Goal: Task Accomplishment & Management: Use online tool/utility

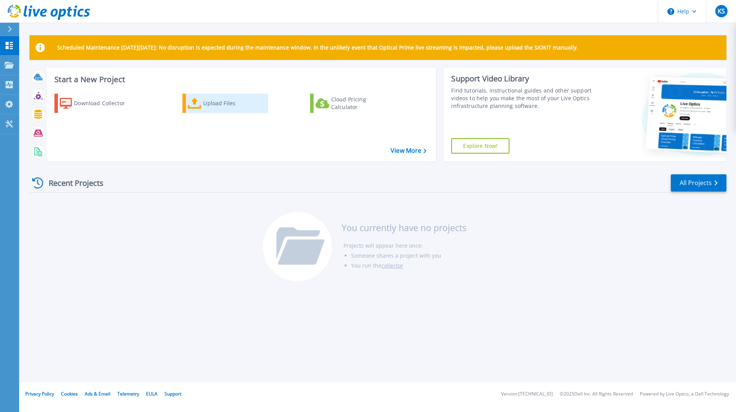
click at [196, 102] on icon at bounding box center [195, 103] width 14 height 11
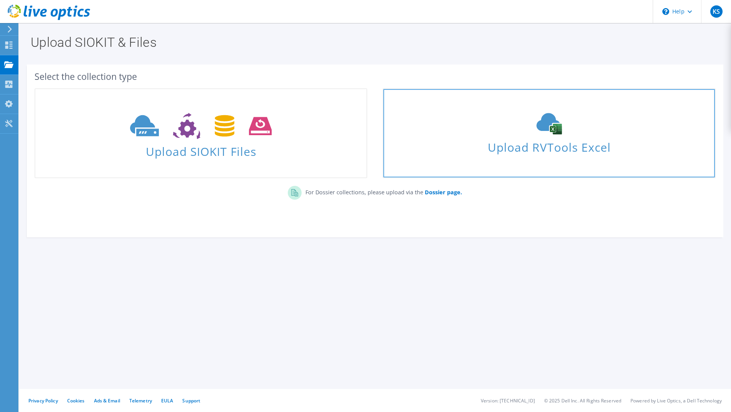
click at [527, 129] on icon at bounding box center [548, 123] width 115 height 21
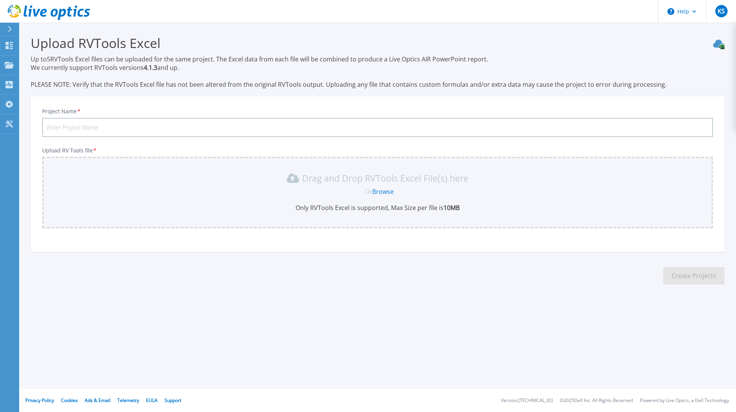
click at [319, 122] on input "Project Name *" at bounding box center [377, 127] width 671 height 19
type input "Nutanix"
click at [370, 188] on span "Or" at bounding box center [368, 191] width 7 height 8
click at [378, 192] on link "Browse" at bounding box center [382, 191] width 21 height 8
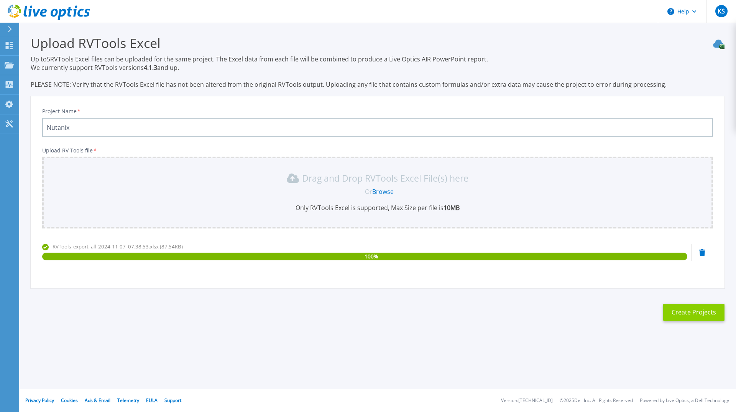
click at [691, 314] on button "Create Projects" at bounding box center [693, 311] width 61 height 17
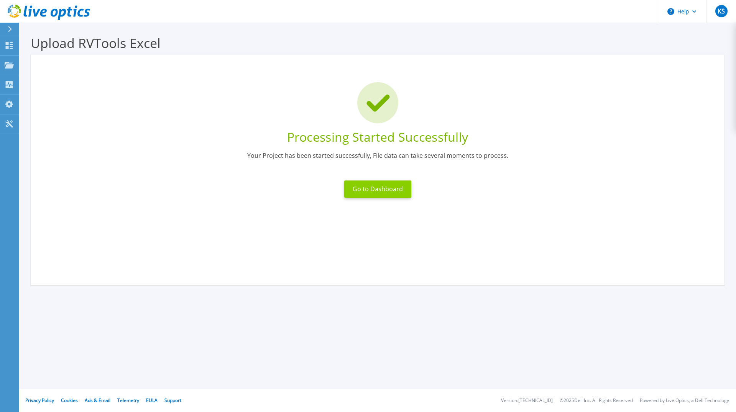
click at [374, 188] on button "Go to Dashboard" at bounding box center [377, 188] width 67 height 17
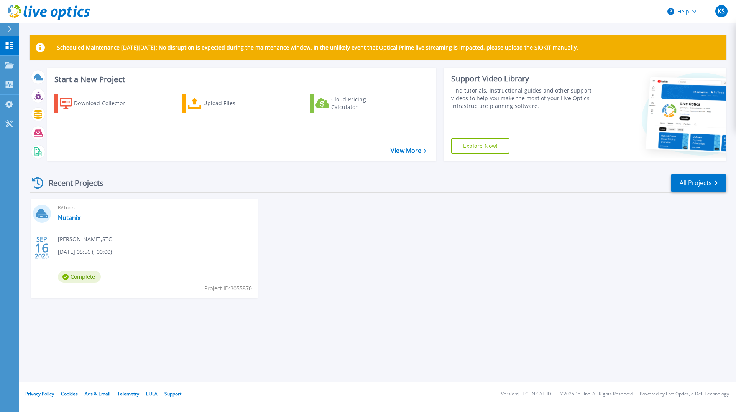
click at [55, 243] on div "RVTools Nutanix Khaled Salah , STC 09/16/2025, 05:56 (+00:00) Complete Project …" at bounding box center [155, 248] width 204 height 99
click at [66, 217] on link "Nutanix" at bounding box center [69, 218] width 23 height 8
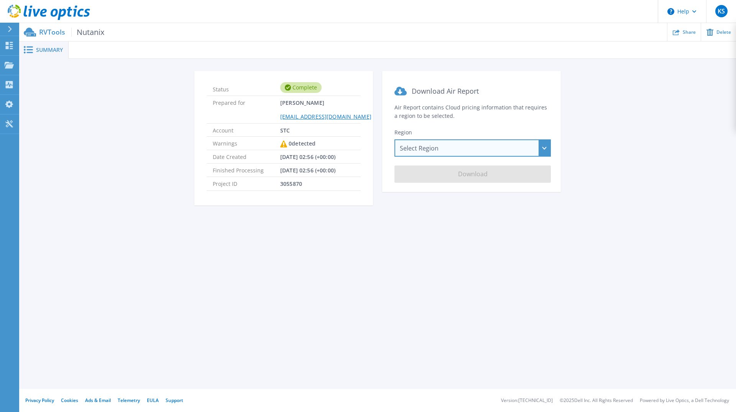
click at [445, 151] on div "Select Region [GEOGRAPHIC_DATA] ([GEOGRAPHIC_DATA]) [GEOGRAPHIC_DATA] ([GEOGRAP…" at bounding box center [473, 147] width 156 height 17
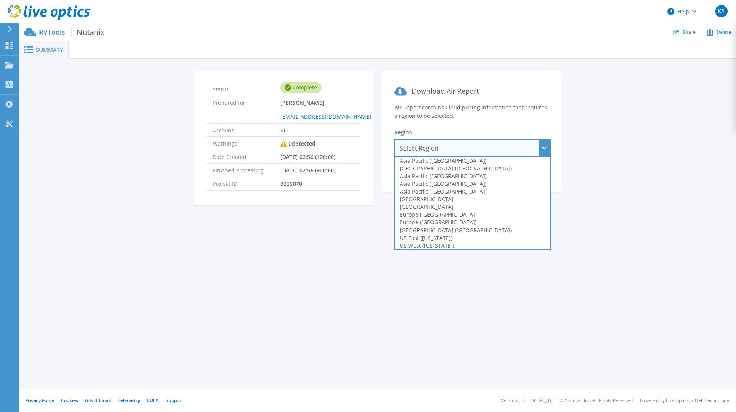
click at [450, 145] on div "Select Region [GEOGRAPHIC_DATA] ([GEOGRAPHIC_DATA]) [GEOGRAPHIC_DATA] ([GEOGRAP…" at bounding box center [473, 147] width 156 height 17
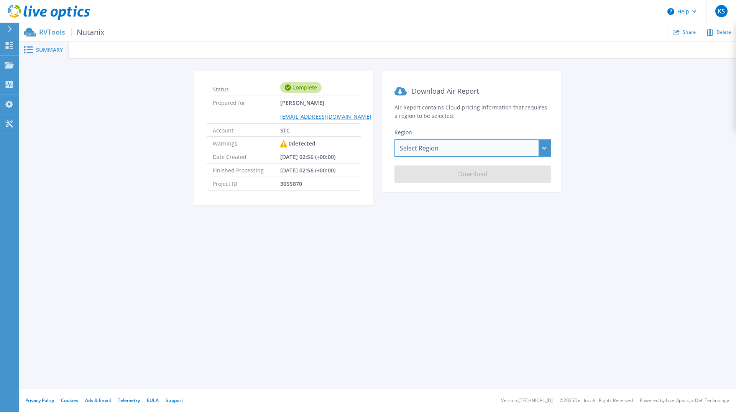
click at [450, 145] on div "Select Region [GEOGRAPHIC_DATA] ([GEOGRAPHIC_DATA]) [GEOGRAPHIC_DATA] ([GEOGRAP…" at bounding box center [473, 147] width 156 height 17
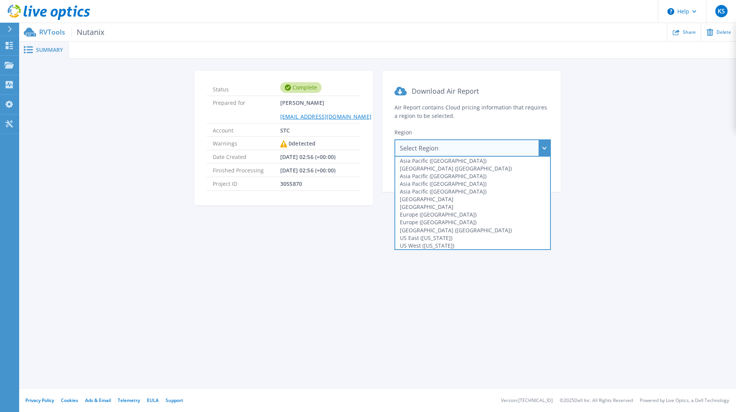
click at [438, 147] on div "Select Region [GEOGRAPHIC_DATA] ([GEOGRAPHIC_DATA]) [GEOGRAPHIC_DATA] ([GEOGRAP…" at bounding box center [473, 147] width 156 height 17
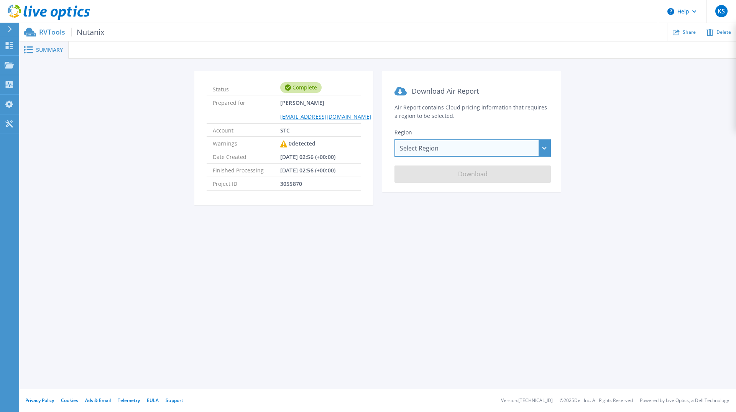
click at [452, 150] on div "Select Region [GEOGRAPHIC_DATA] ([GEOGRAPHIC_DATA]) [GEOGRAPHIC_DATA] ([GEOGRAP…" at bounding box center [473, 147] width 156 height 17
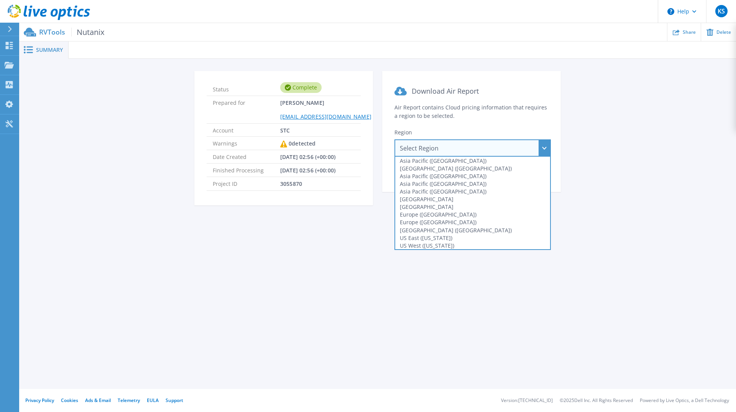
drag, startPoint x: 341, startPoint y: 233, endPoint x: 347, endPoint y: 230, distance: 6.0
click at [342, 232] on div "Summary Status Complete Prepared for [PERSON_NAME] [PERSON_NAME][EMAIL_ADDRESS]…" at bounding box center [377, 194] width 717 height 388
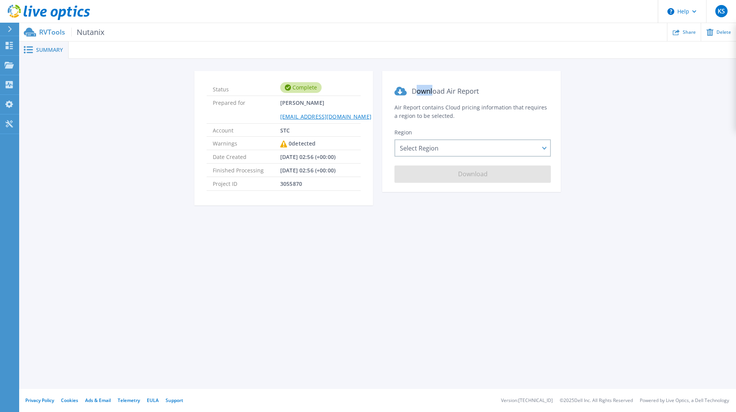
drag, startPoint x: 434, startPoint y: 84, endPoint x: 417, endPoint y: 88, distance: 17.4
click at [417, 88] on section "Download Air Report Air Report contains Cloud pricing information that requires…" at bounding box center [471, 131] width 179 height 121
click at [331, 161] on span "[DATE] 02:56 (+00:00)" at bounding box center [307, 156] width 55 height 13
drag, startPoint x: 264, startPoint y: 184, endPoint x: 331, endPoint y: 173, distance: 68.0
click at [331, 173] on ul "Status Complete Prepared for [PERSON_NAME] [PERSON_NAME][EMAIL_ADDRESS][DOMAIN_…" at bounding box center [284, 136] width 154 height 108
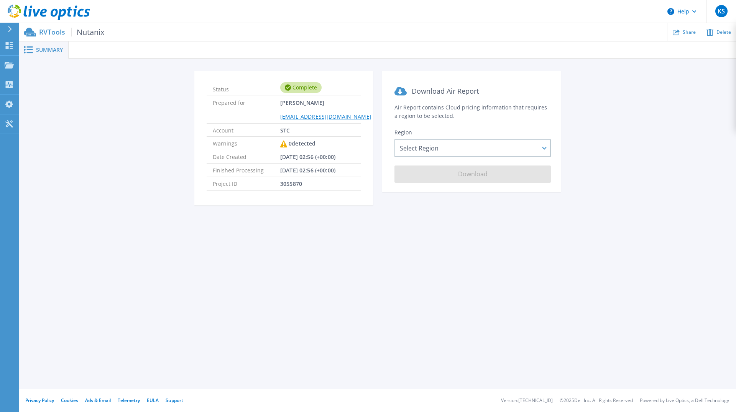
click at [306, 151] on span "[DATE] 02:56 (+00:00)" at bounding box center [307, 156] width 55 height 13
click at [296, 171] on span "[DATE] 02:56 (+00:00)" at bounding box center [307, 169] width 55 height 13
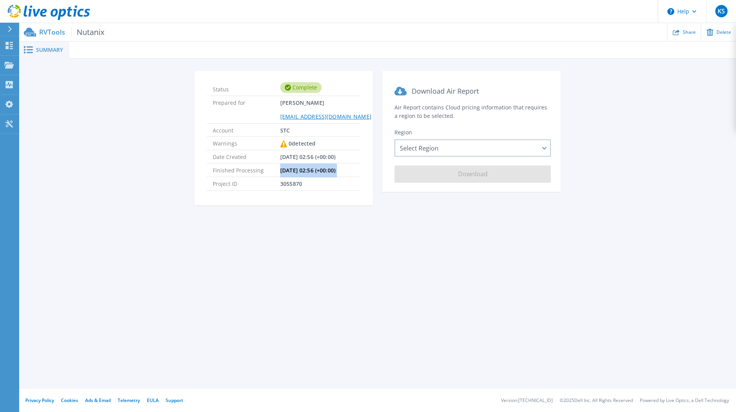
click at [296, 171] on span "[DATE] 02:56 (+00:00)" at bounding box center [307, 169] width 55 height 13
click at [291, 158] on span "[DATE] 02:56 (+00:00)" at bounding box center [307, 156] width 55 height 13
click at [285, 143] on icon at bounding box center [283, 143] width 7 height 7
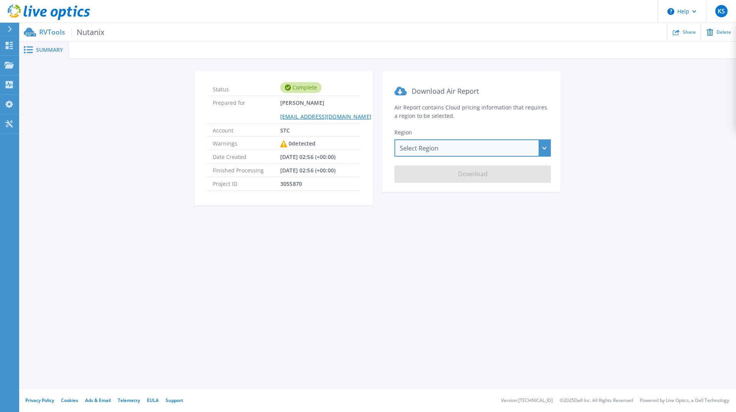
click at [436, 143] on div "Select Region Asia Pacific (Hong Kong) Asia Pacific (Mumbai) Asia Pacific (Seou…" at bounding box center [473, 147] width 156 height 17
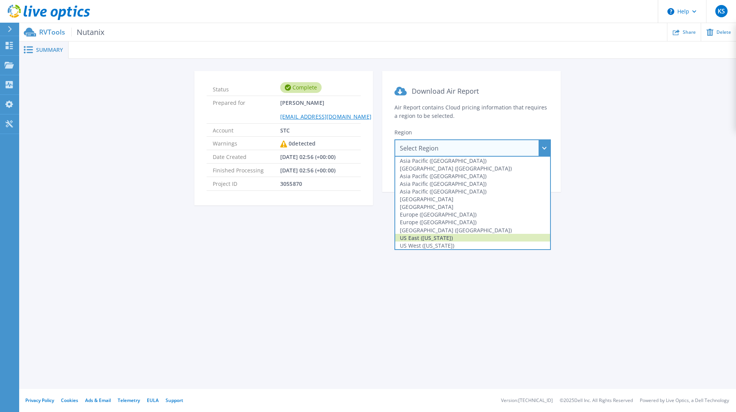
click at [451, 239] on div "US East ([US_STATE])" at bounding box center [472, 238] width 155 height 8
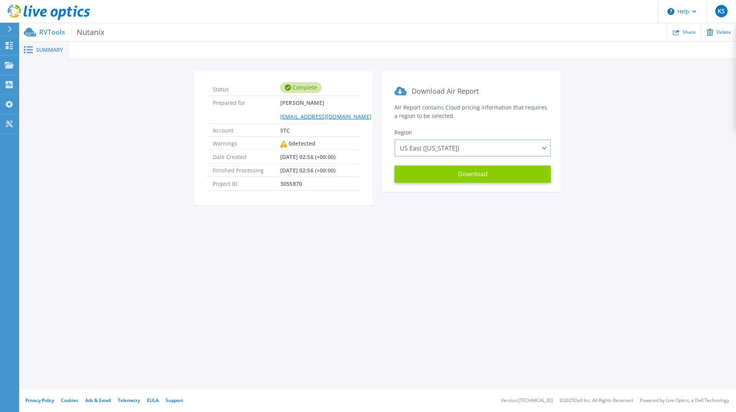
click at [484, 173] on button "Download" at bounding box center [473, 173] width 156 height 17
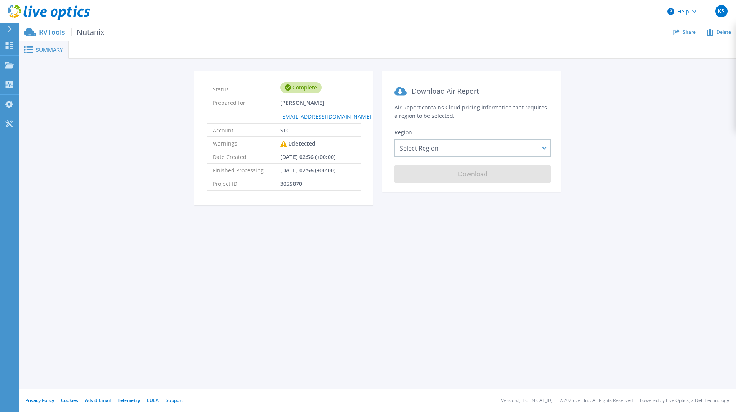
click at [45, 45] on div "Summary" at bounding box center [43, 49] width 49 height 17
click at [43, 53] on span "Summary" at bounding box center [49, 49] width 27 height 5
click at [29, 43] on p "Dashboard" at bounding box center [34, 46] width 28 height 20
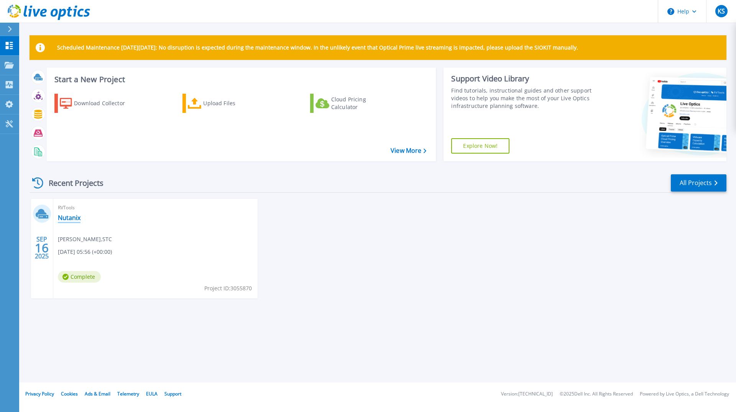
click at [60, 215] on link "Nutanix" at bounding box center [69, 218] width 23 height 8
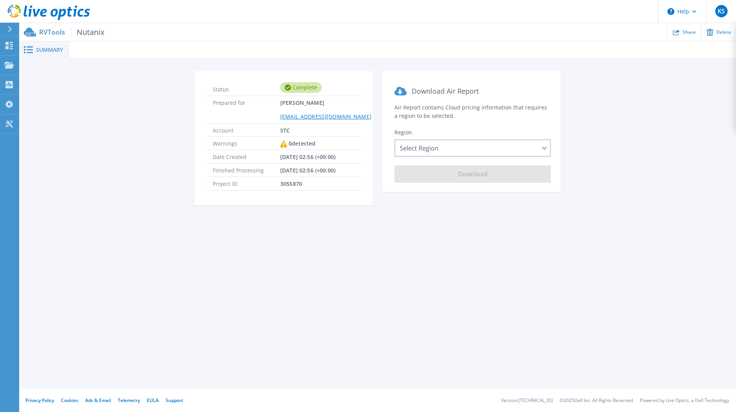
click at [281, 146] on icon at bounding box center [283, 143] width 7 height 7
click at [38, 45] on div "Summary" at bounding box center [43, 49] width 49 height 17
click at [42, 35] on p "RVTools Nutanix" at bounding box center [71, 32] width 65 height 9
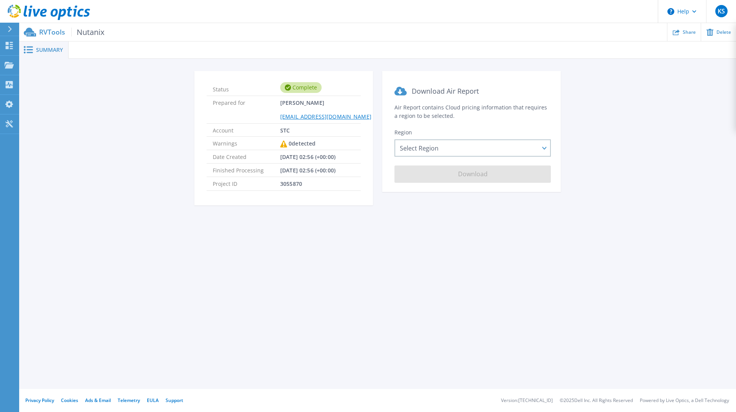
click at [47, 28] on p "RVTools Nutanix" at bounding box center [71, 32] width 65 height 9
click at [461, 156] on div "Select Region [GEOGRAPHIC_DATA] ([GEOGRAPHIC_DATA]) [GEOGRAPHIC_DATA] ([GEOGRAP…" at bounding box center [473, 147] width 156 height 17
click at [463, 125] on section "Download Air Report Air Report contains Cloud pricing information that requires…" at bounding box center [471, 131] width 179 height 121
click at [34, 32] on icon at bounding box center [30, 32] width 12 height 9
click at [25, 66] on p "Projects" at bounding box center [30, 66] width 20 height 20
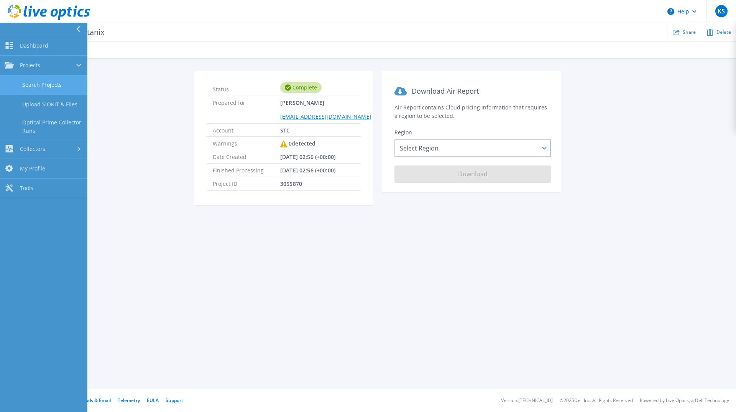
click at [44, 83] on link "Search Projects" at bounding box center [43, 85] width 87 height 20
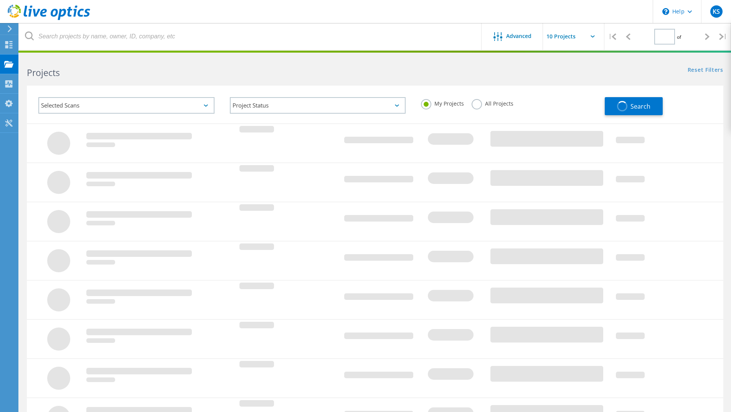
type input "1"
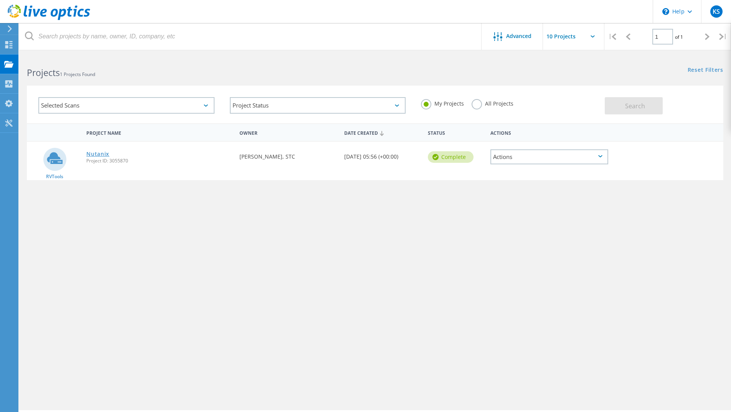
click at [97, 152] on link "Nutanix" at bounding box center [97, 153] width 23 height 5
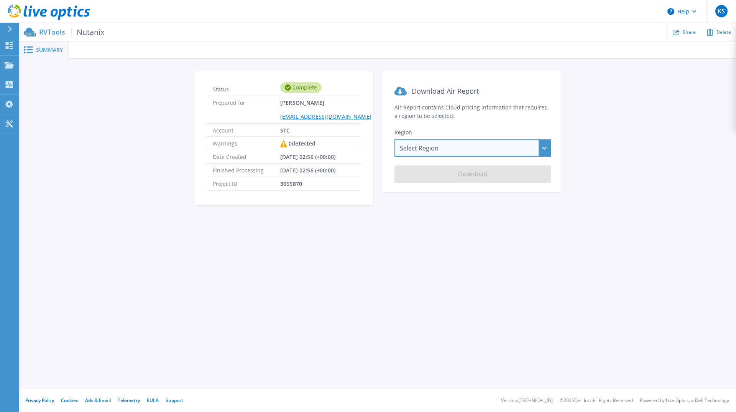
click at [469, 142] on div "Select Region [GEOGRAPHIC_DATA] ([GEOGRAPHIC_DATA]) [GEOGRAPHIC_DATA] ([GEOGRAP…" at bounding box center [473, 147] width 156 height 17
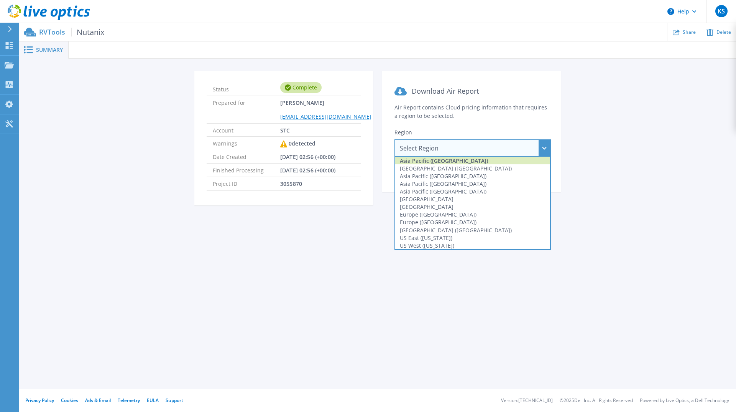
click at [445, 158] on div "Asia Pacific ([GEOGRAPHIC_DATA])" at bounding box center [472, 160] width 155 height 8
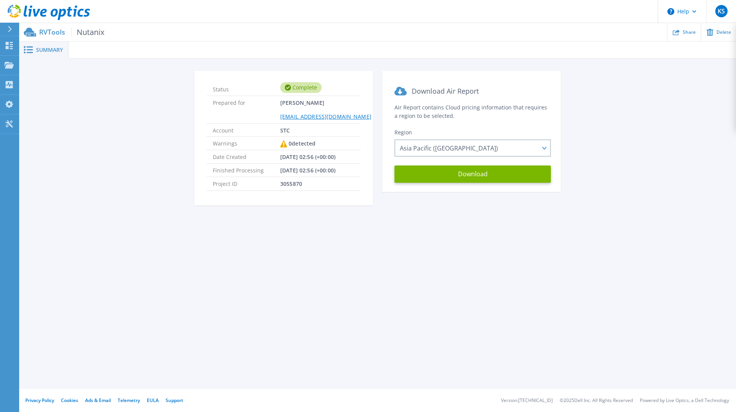
click at [293, 114] on link "[EMAIL_ADDRESS][DOMAIN_NAME]" at bounding box center [325, 116] width 91 height 7
click at [12, 82] on icon at bounding box center [9, 84] width 7 height 7
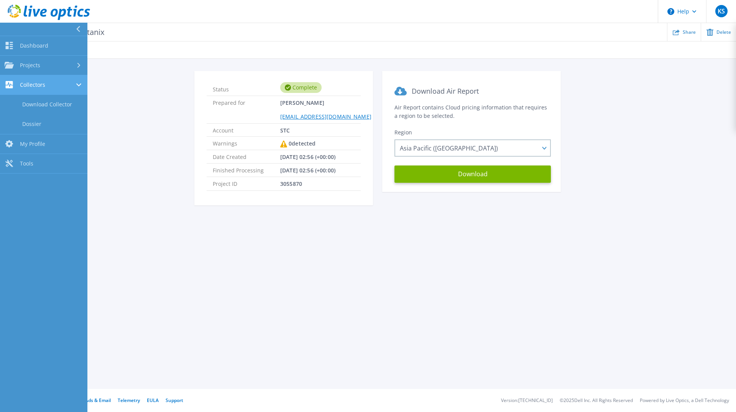
click at [46, 85] on div "Collectors" at bounding box center [44, 84] width 78 height 7
click at [44, 85] on span "Collectors" at bounding box center [32, 84] width 25 height 7
click at [36, 105] on link "Download Collector" at bounding box center [43, 105] width 87 height 20
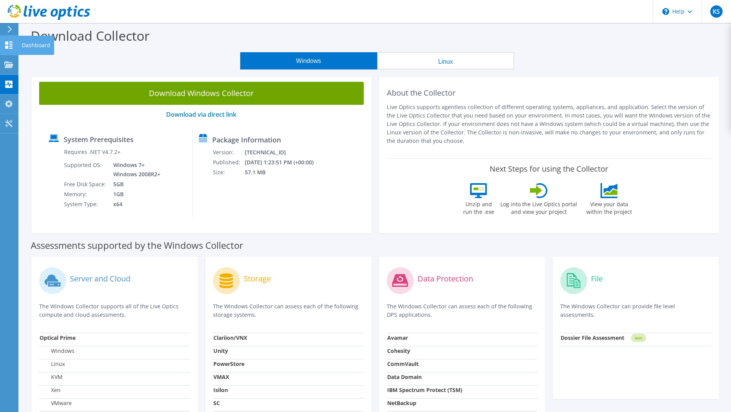
click at [5, 43] on use at bounding box center [8, 44] width 7 height 7
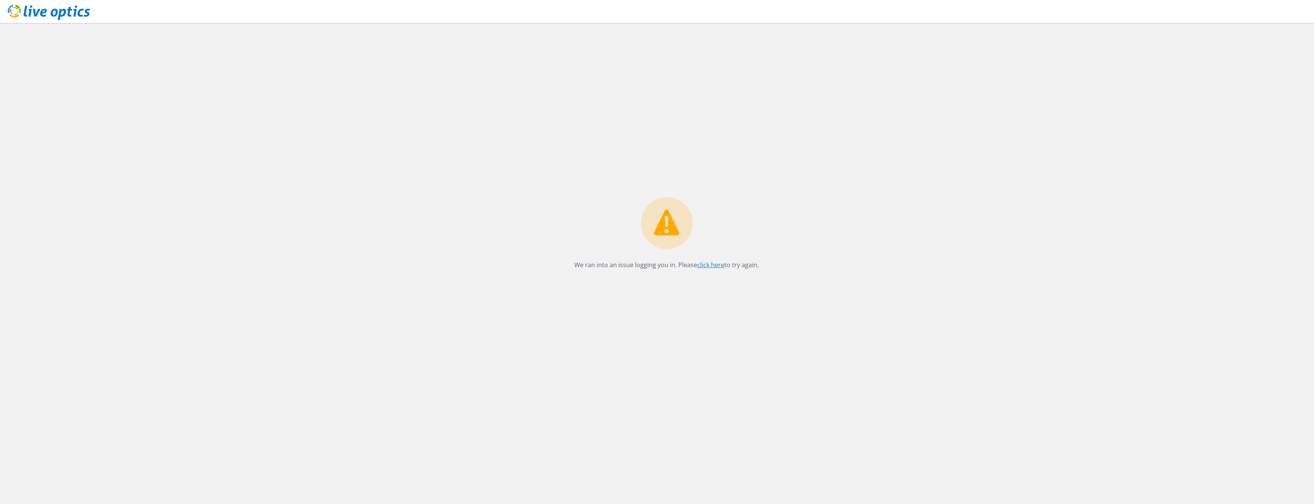
click at [715, 261] on link "click here" at bounding box center [710, 264] width 27 height 8
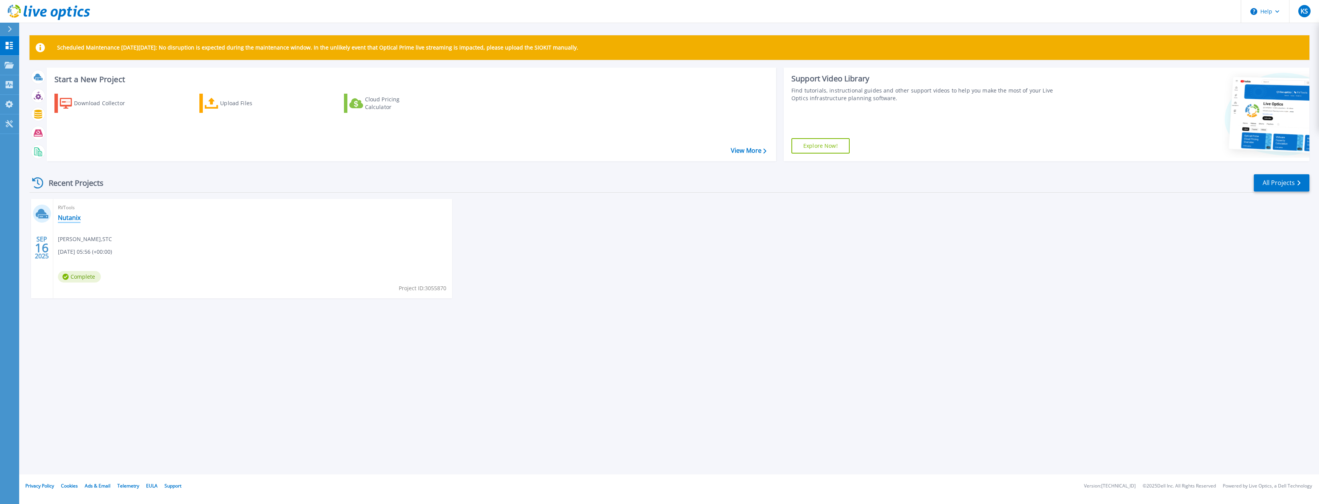
click at [69, 219] on link "Nutanix" at bounding box center [69, 218] width 23 height 8
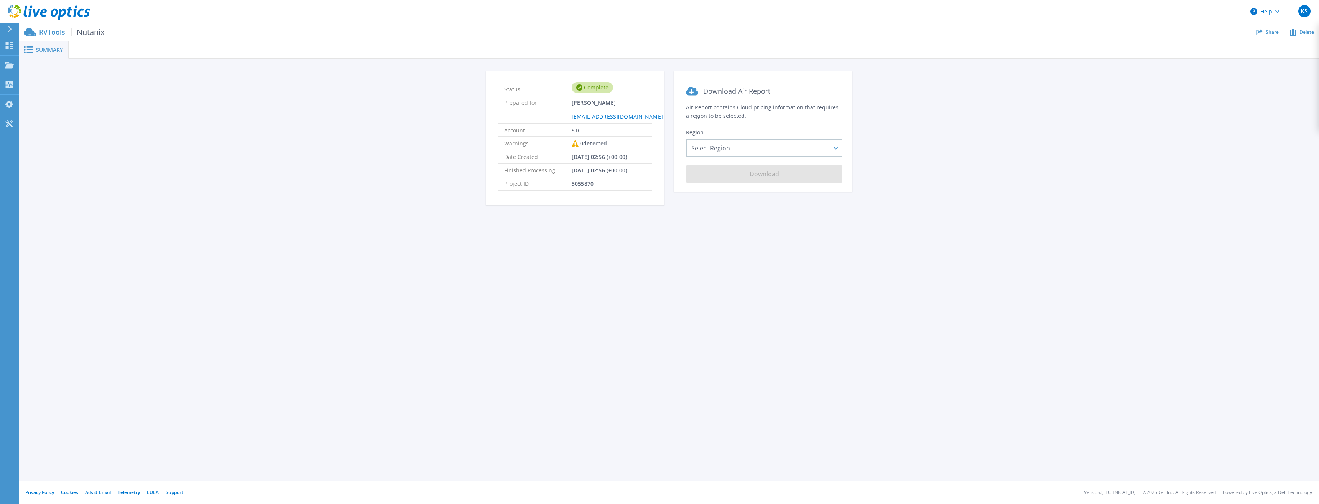
click at [135, 273] on div "Summary Status Complete Prepared for Khaled Salah kabdelhaliem.c@stc.com.sa Acc…" at bounding box center [669, 240] width 1300 height 481
